Goal: Information Seeking & Learning: Check status

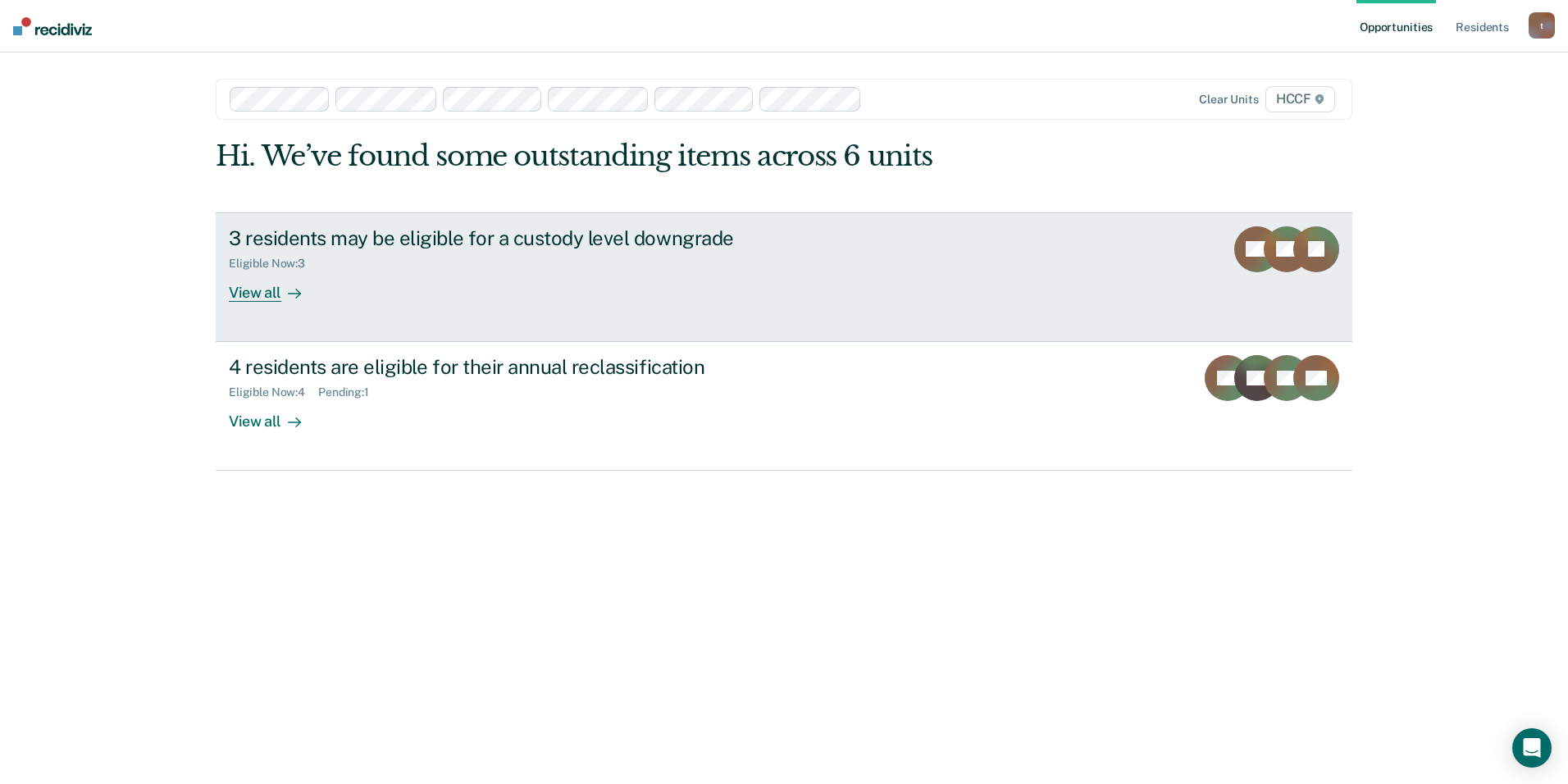
click at [341, 269] on div "Eligible Now : 3" at bounding box center [516, 261] width 576 height 21
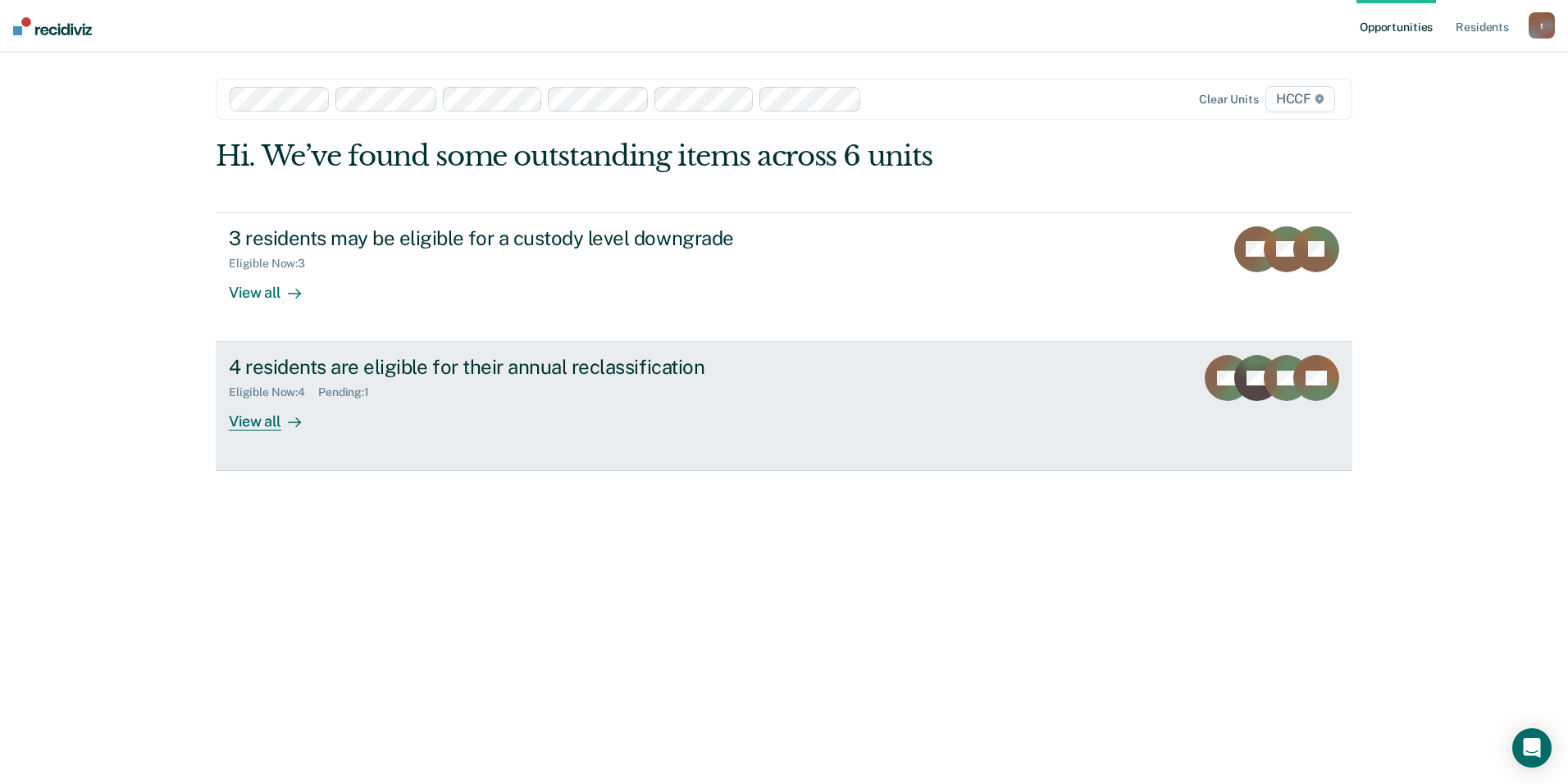
click at [306, 375] on div "4 residents are eligible for their annual reclassification" at bounding box center [516, 367] width 576 height 24
